Goal: Check status: Check status

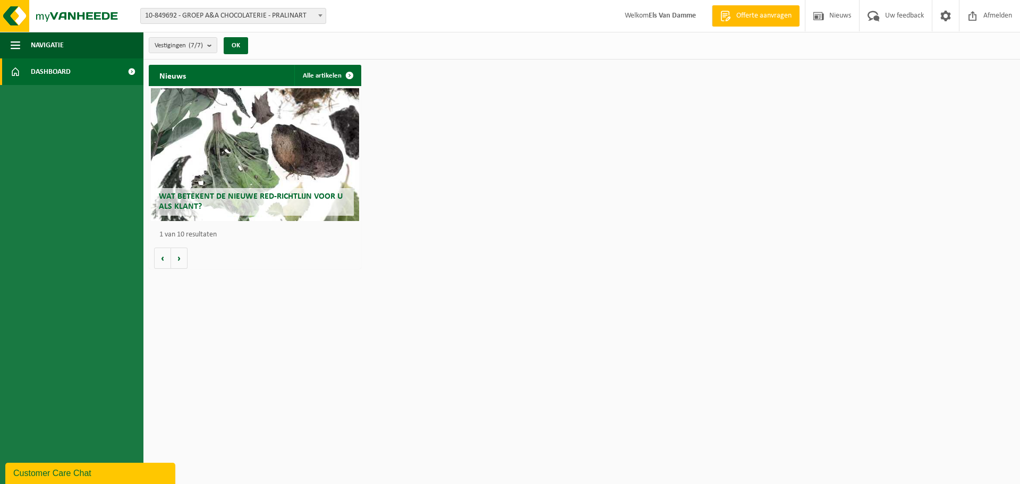
click at [311, 19] on span "10-849692 - GROEP A&A CHOCOLATERIE - PRALINART" at bounding box center [233, 16] width 185 height 15
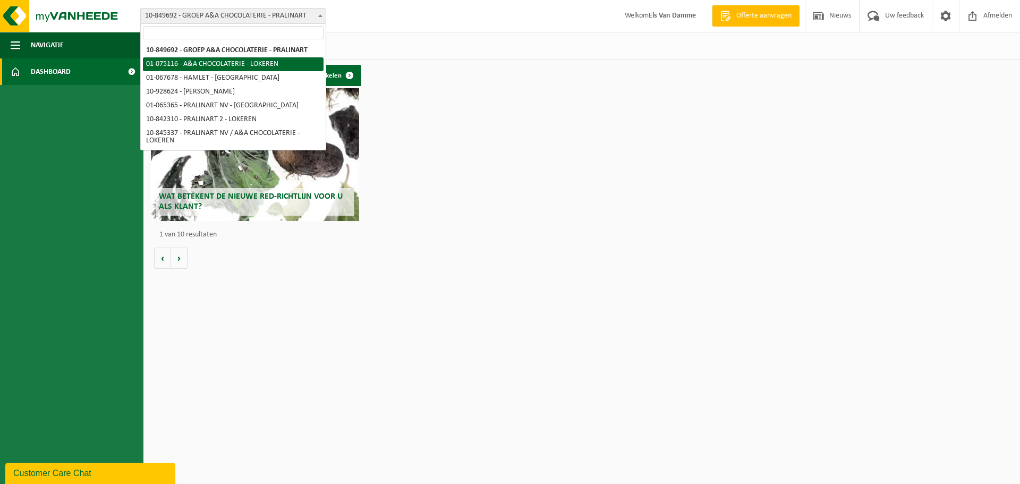
select select "528"
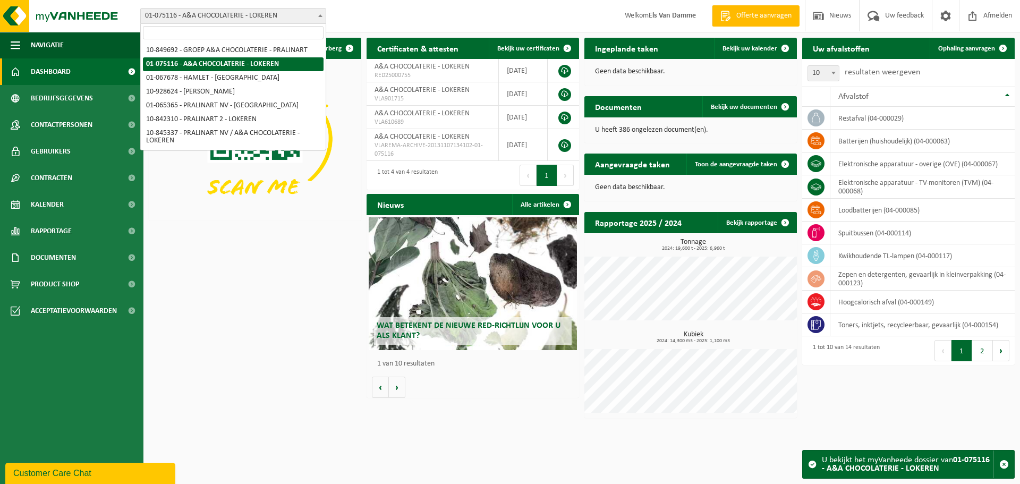
click at [314, 19] on span "01-075116 - A&A CHOCOLATERIE - LOKEREN" at bounding box center [233, 16] width 185 height 15
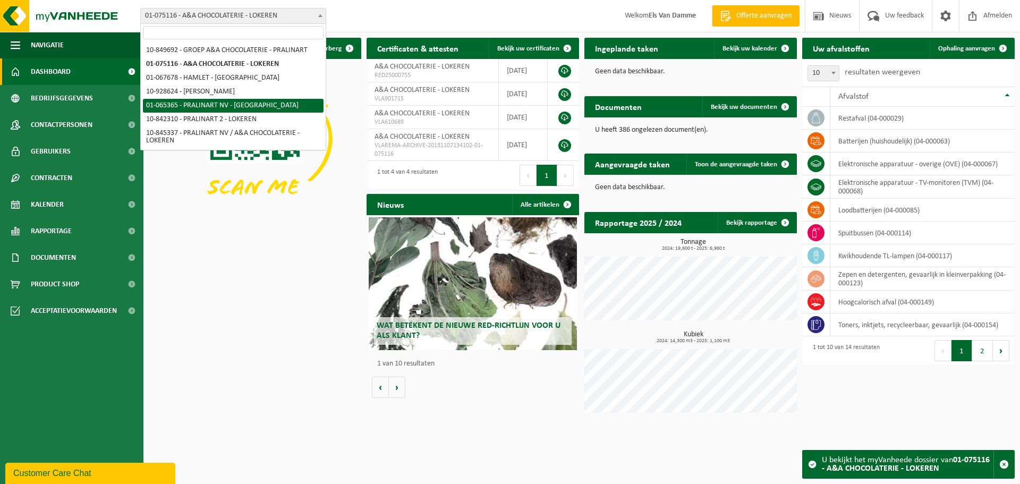
select select "424"
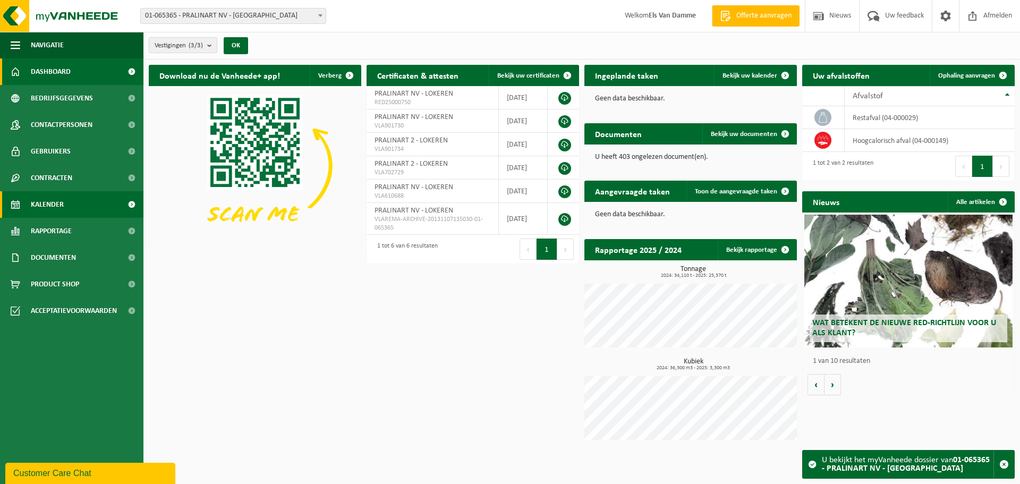
click at [46, 208] on span "Kalender" at bounding box center [47, 204] width 33 height 27
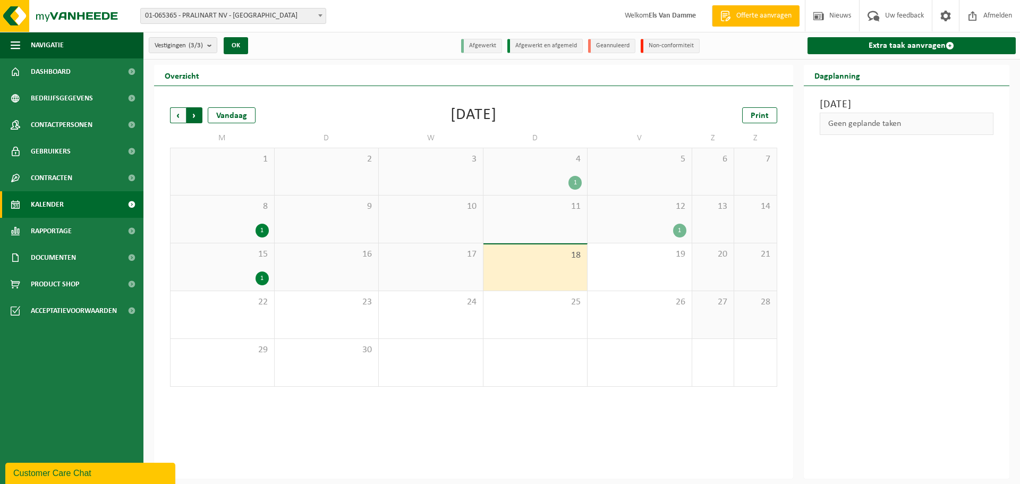
click at [176, 109] on span "Vorige" at bounding box center [178, 115] width 16 height 16
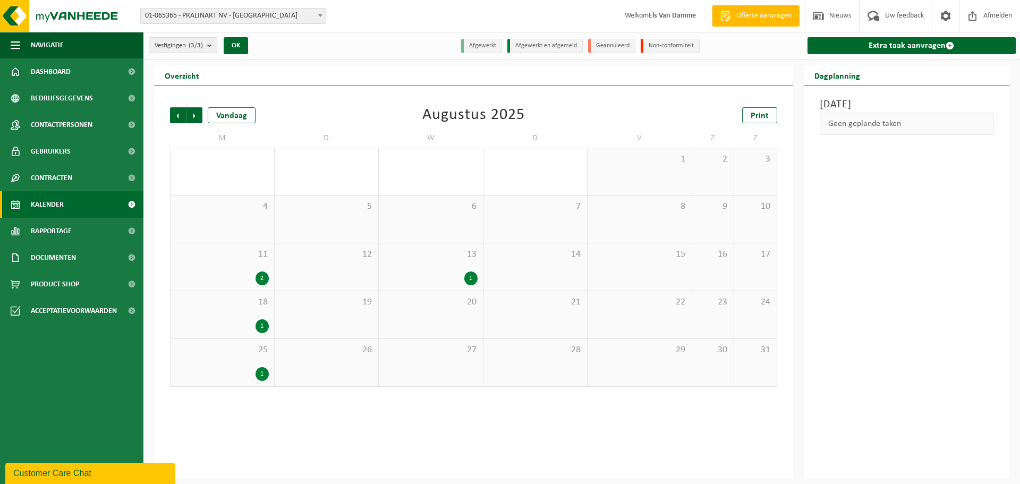
click at [471, 278] on div "1" at bounding box center [471, 279] width 13 height 14
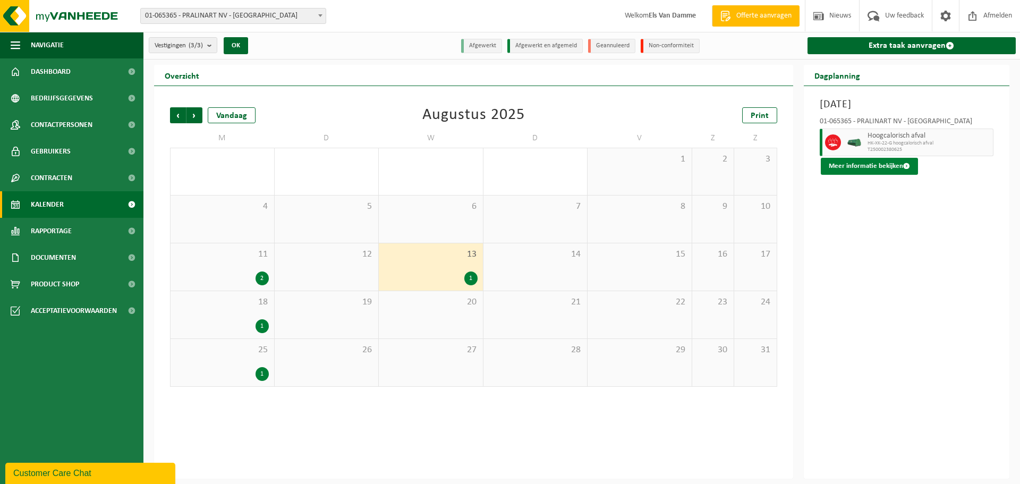
click at [872, 167] on button "Meer informatie bekijken" at bounding box center [869, 166] width 97 height 17
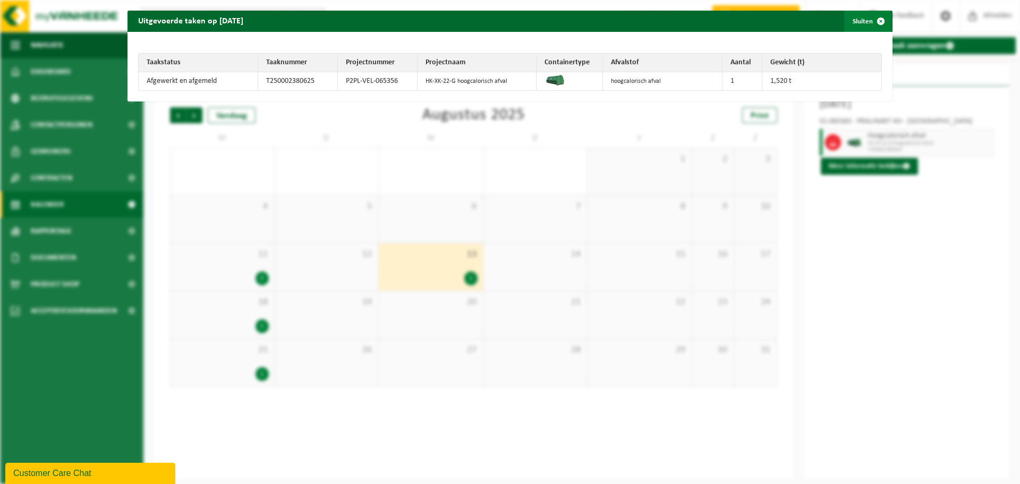
click at [871, 18] on span "button" at bounding box center [881, 21] width 21 height 21
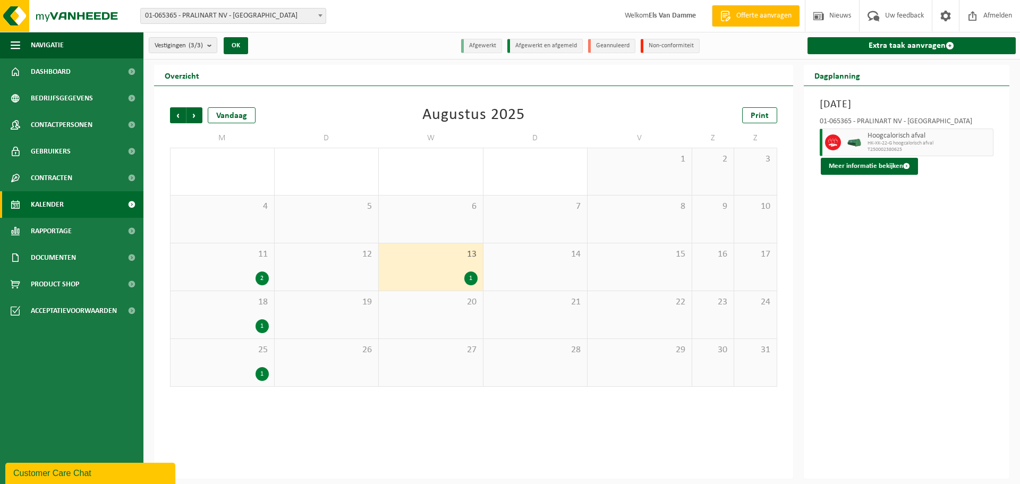
drag, startPoint x: 260, startPoint y: 277, endPoint x: 272, endPoint y: 276, distance: 11.7
click at [260, 277] on div "2" at bounding box center [262, 279] width 13 height 14
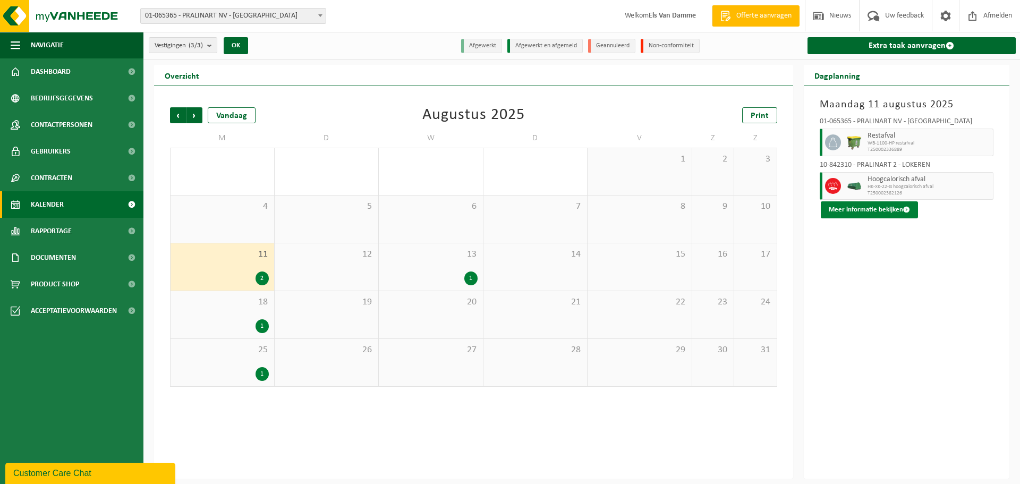
click at [881, 207] on button "Meer informatie bekijken" at bounding box center [869, 209] width 97 height 17
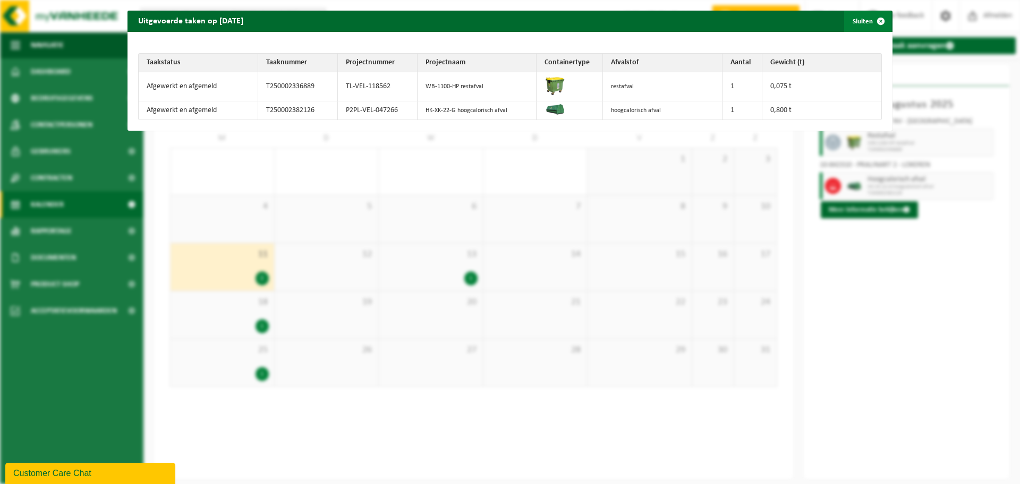
click at [873, 21] on span "button" at bounding box center [881, 21] width 21 height 21
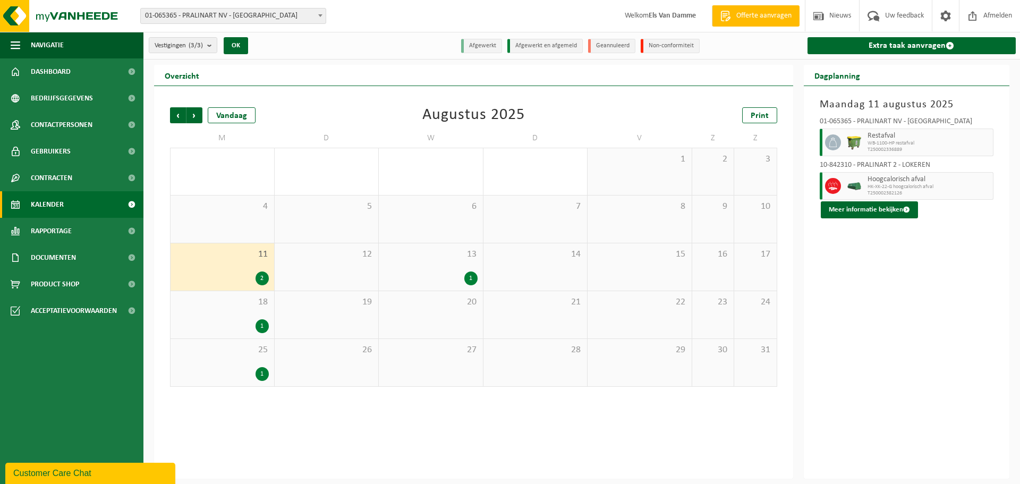
click at [259, 326] on div "1" at bounding box center [262, 326] width 13 height 14
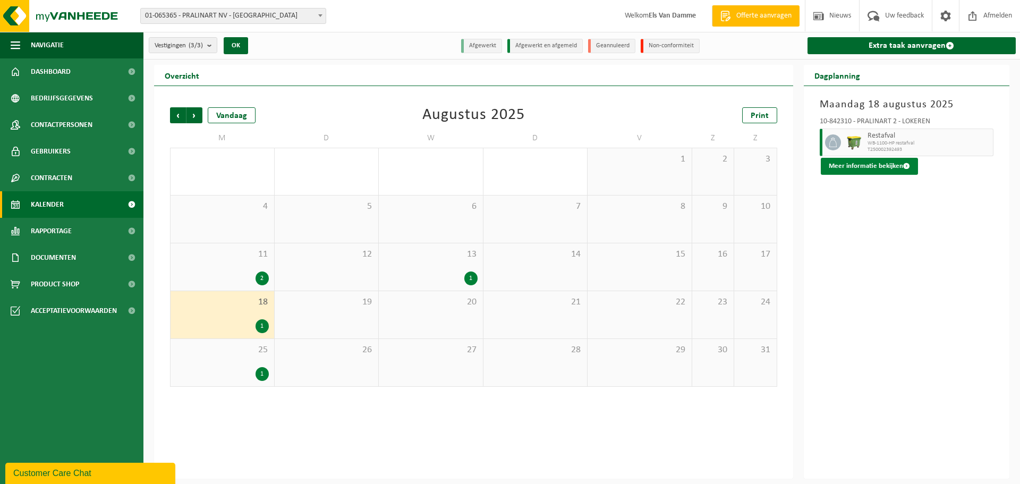
click at [868, 169] on button "Meer informatie bekijken" at bounding box center [869, 166] width 97 height 17
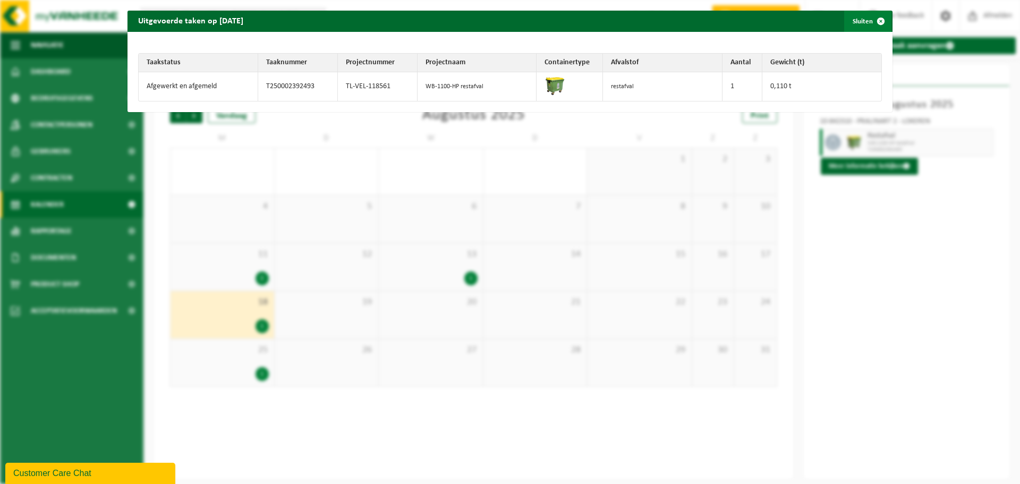
click at [872, 17] on span "button" at bounding box center [881, 21] width 21 height 21
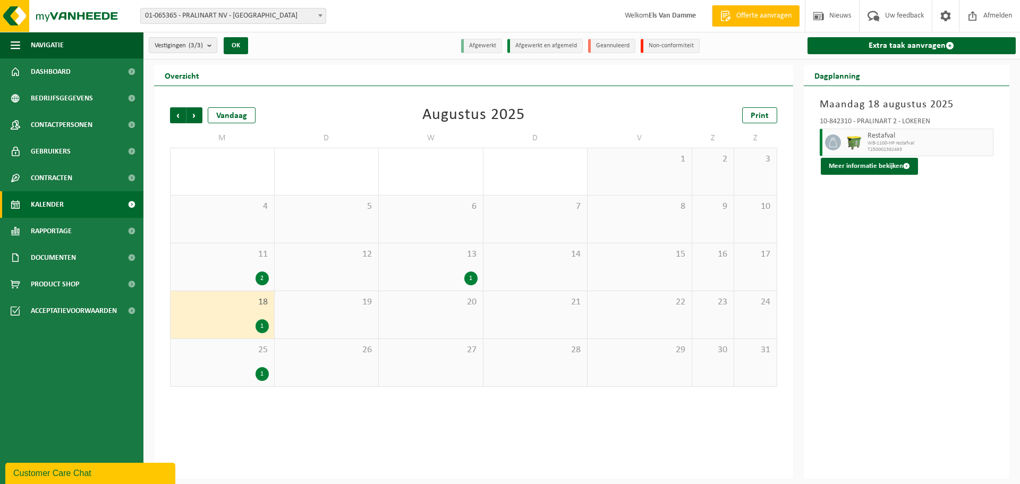
click at [260, 377] on div "1" at bounding box center [262, 374] width 13 height 14
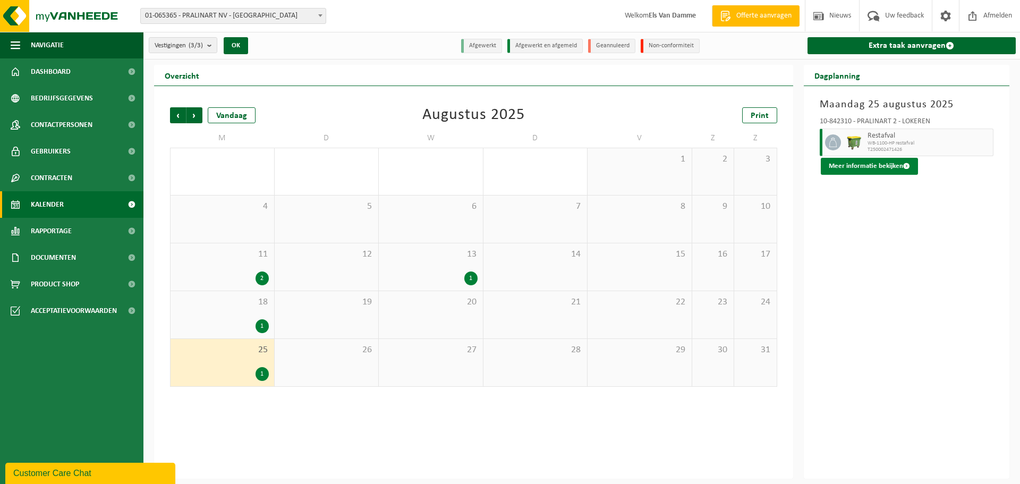
click at [855, 167] on button "Meer informatie bekijken" at bounding box center [869, 166] width 97 height 17
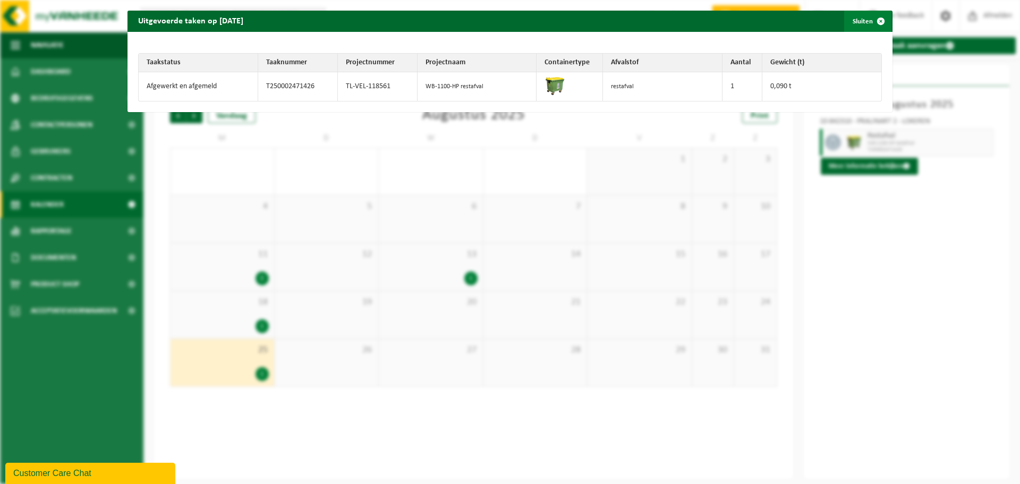
click at [877, 21] on span "button" at bounding box center [881, 21] width 21 height 21
